Goal: Task Accomplishment & Management: Use online tool/utility

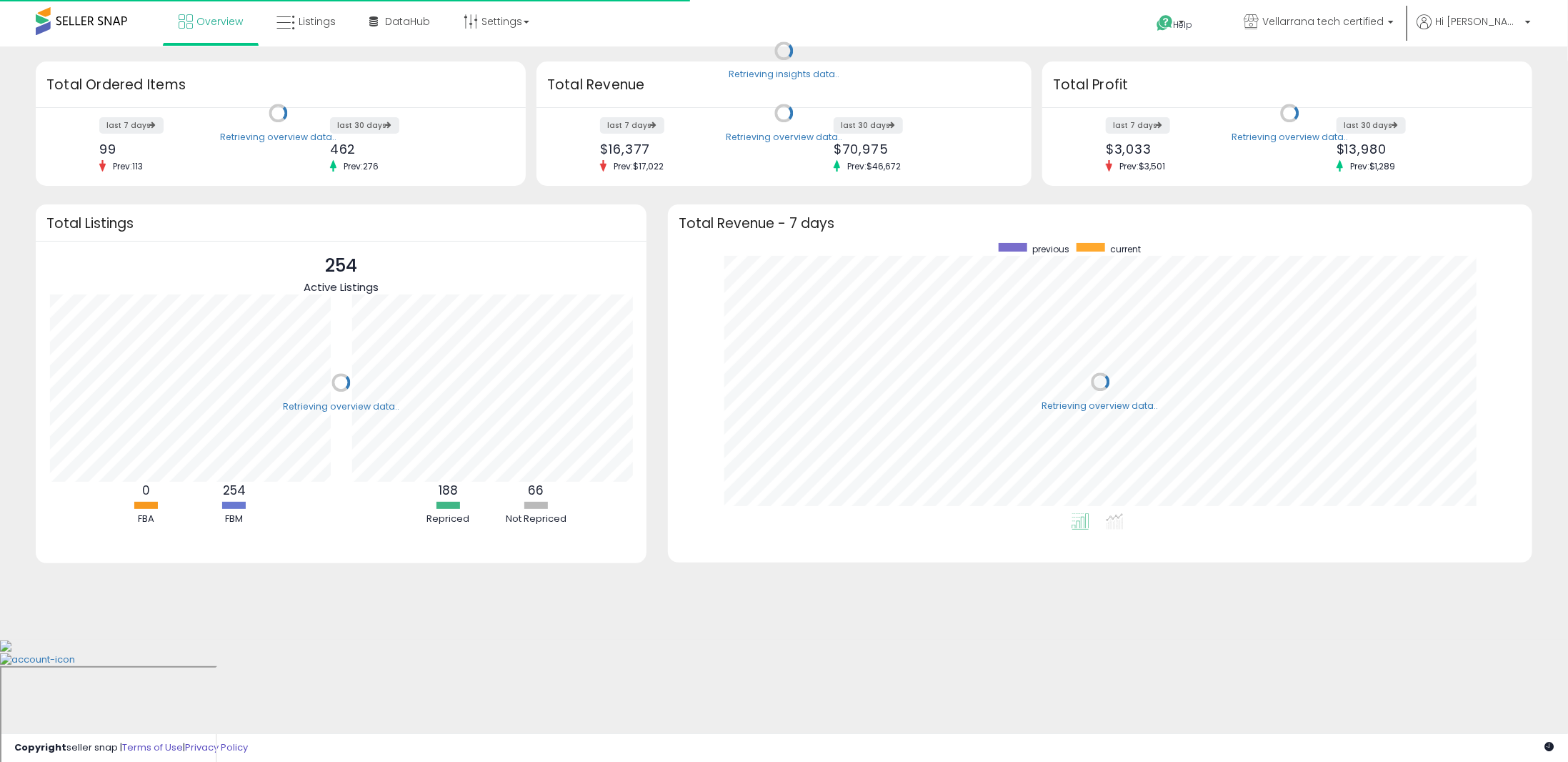
scroll to position [270, 835]
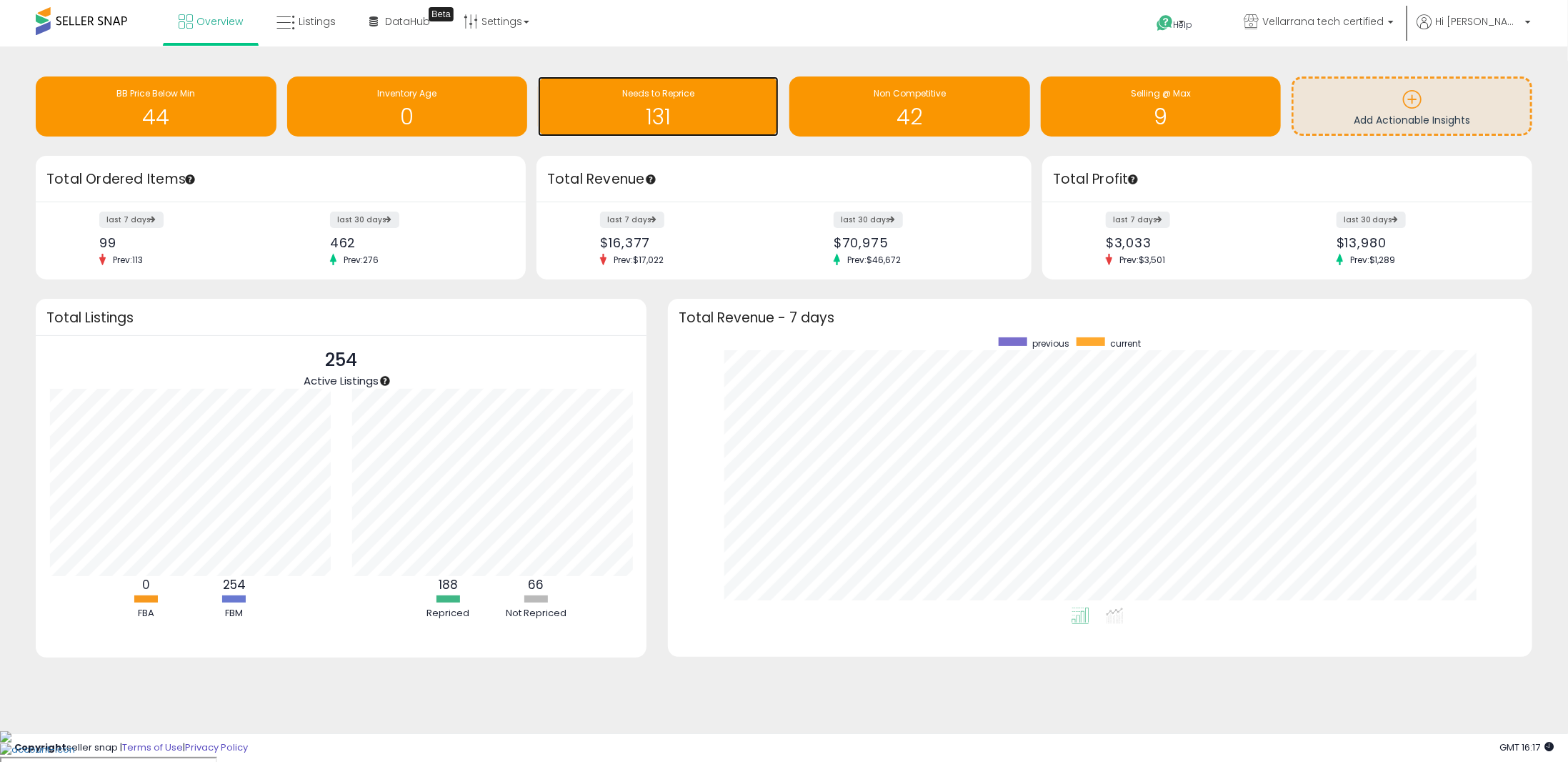
click at [646, 131] on div "Needs to Reprice 131" at bounding box center [658, 106] width 241 height 60
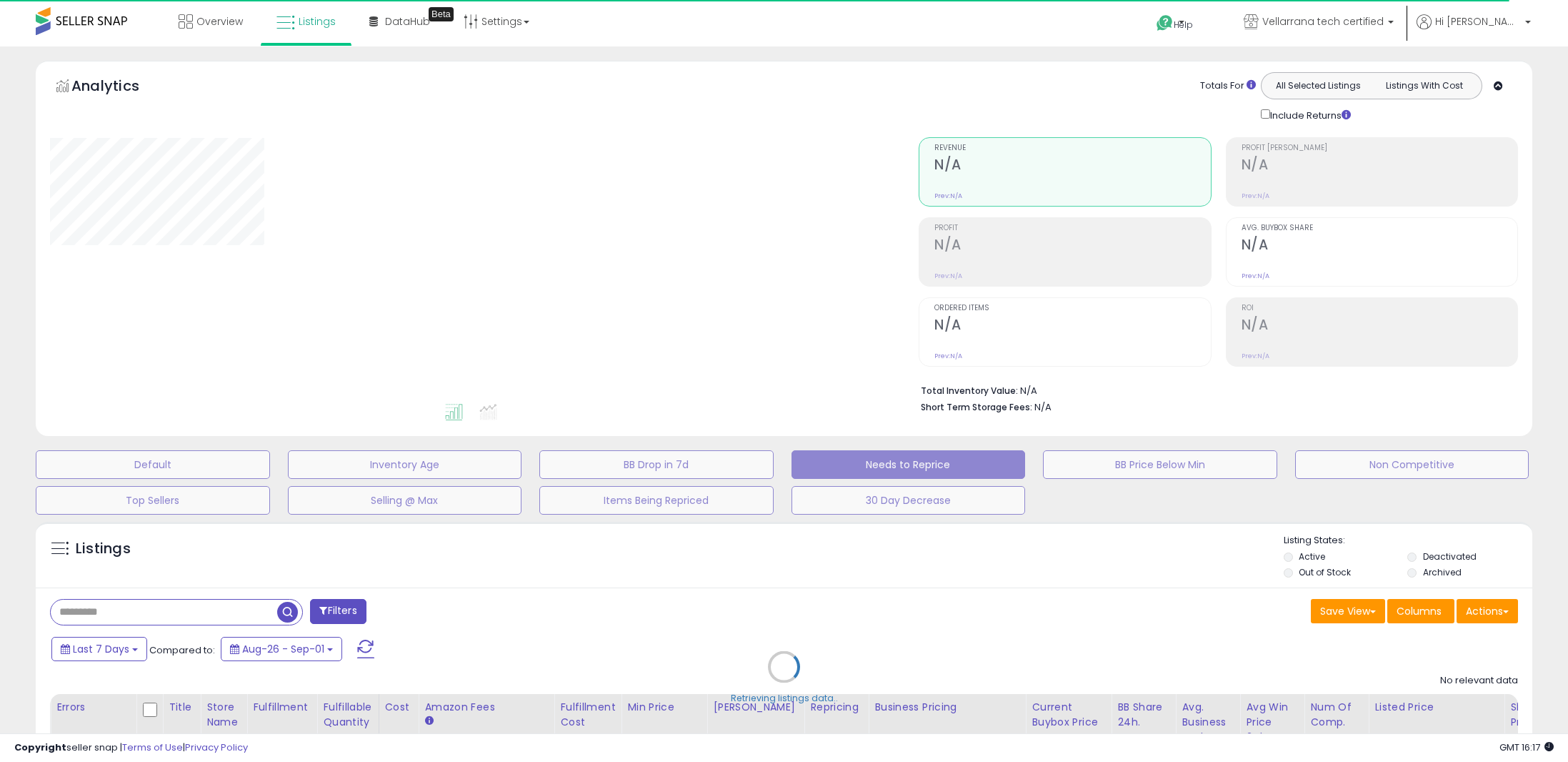
select select "**"
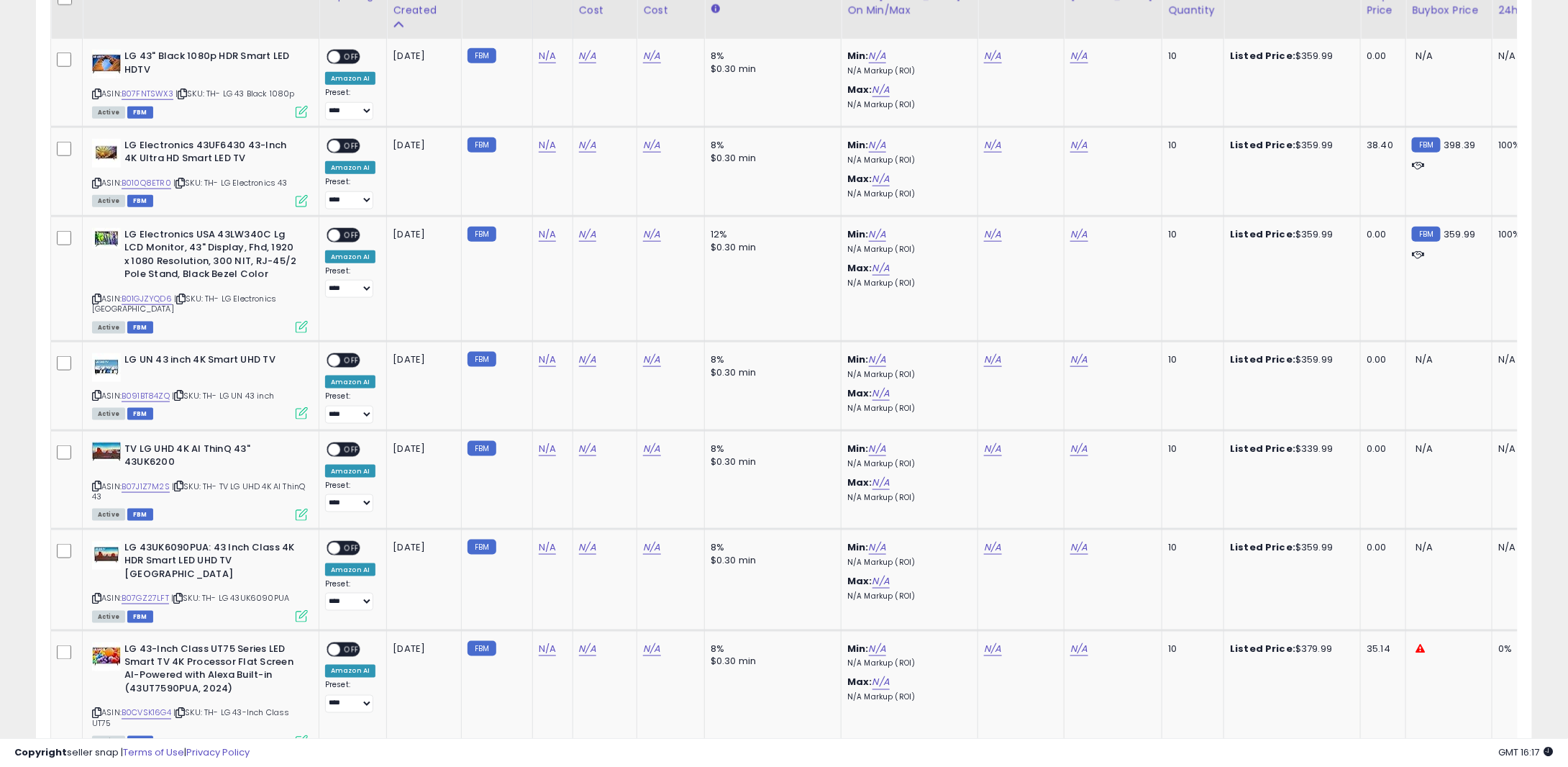
scroll to position [846, 0]
